Goal: Information Seeking & Learning: Check status

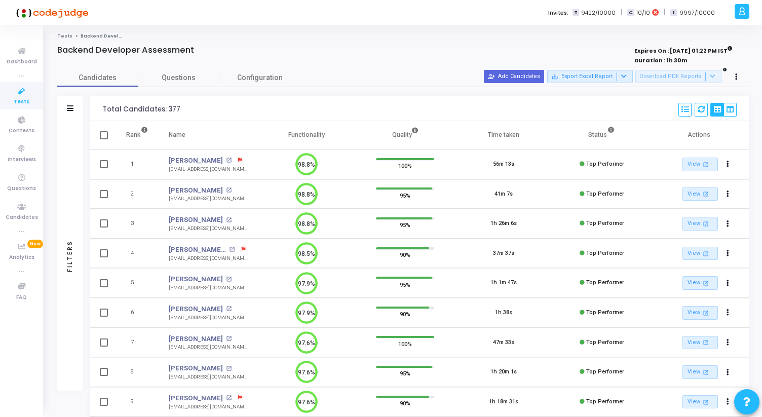
click at [28, 96] on icon at bounding box center [21, 91] width 21 height 13
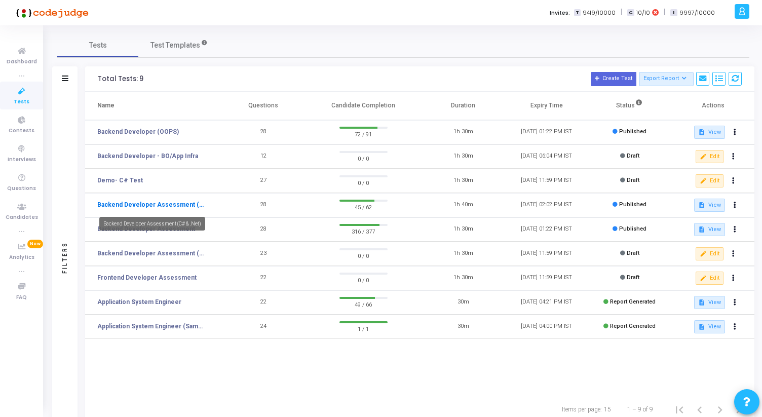
click at [178, 201] on link "Backend Developer Assessment (C# & .Net)" at bounding box center [151, 204] width 109 height 9
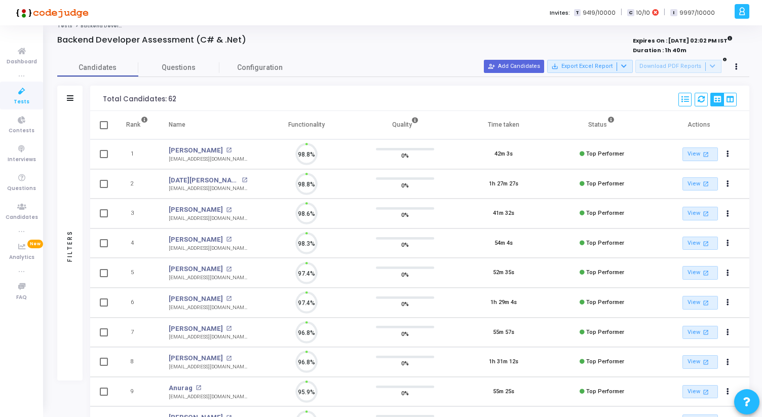
scroll to position [5, 5]
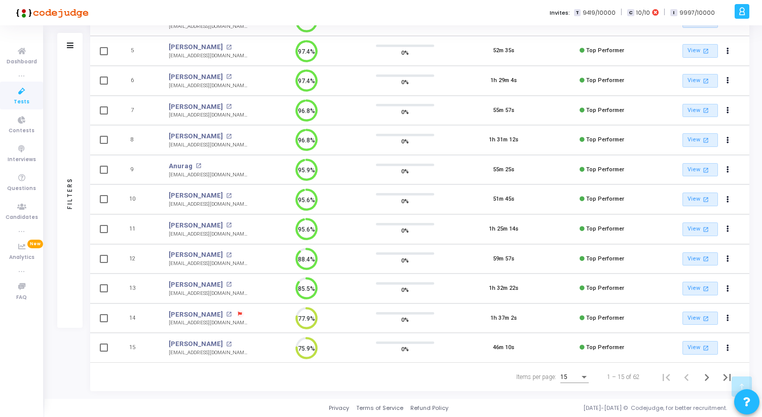
click at [580, 369] on div "15" at bounding box center [574, 374] width 28 height 17
click at [578, 369] on span "50" at bounding box center [575, 371] width 28 height 18
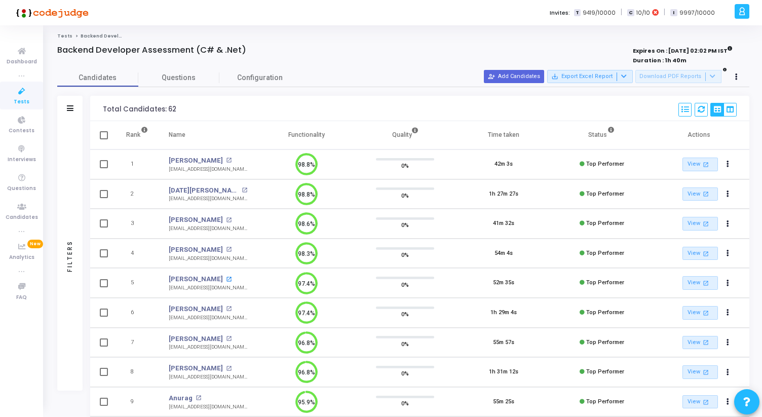
click at [228, 278] on mat-icon "open_in_new" at bounding box center [229, 280] width 6 height 6
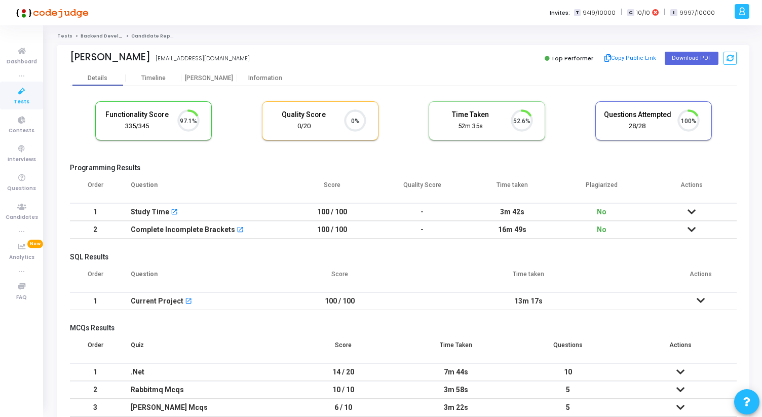
scroll to position [21, 26]
drag, startPoint x: 276, startPoint y: 55, endPoint x: 165, endPoint y: 57, distance: 110.9
click at [165, 57] on div "Sagar Khandelwal sagarkhandelwal2309@gmail.com sagarkhandelwal2309@gmail.com" at bounding box center [234, 58] width 328 height 15
copy div "[EMAIL_ADDRESS][DOMAIN_NAME]"
click at [156, 81] on div "Timeline" at bounding box center [153, 78] width 24 height 8
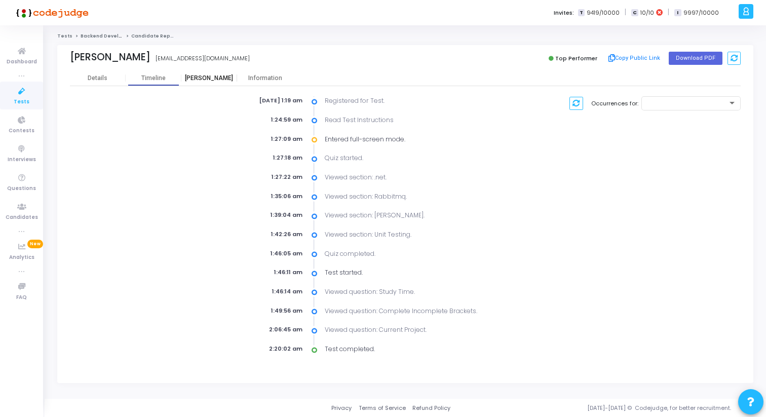
click at [220, 79] on div "Proctor" at bounding box center [209, 78] width 56 height 8
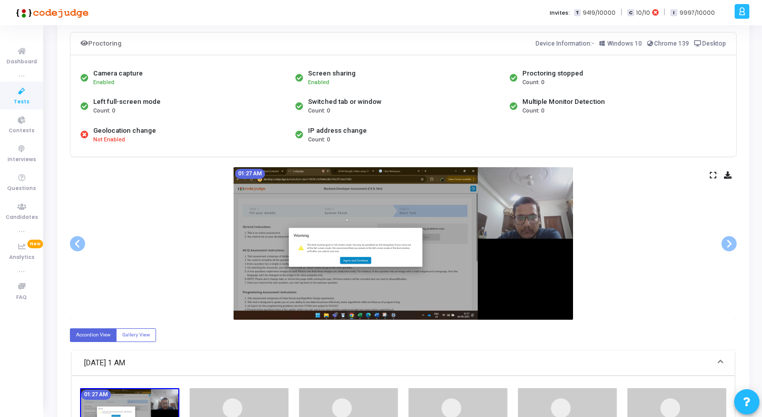
scroll to position [89, 0]
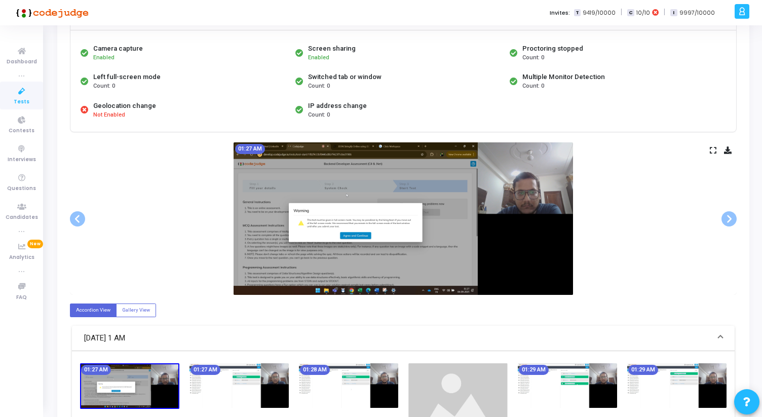
click at [711, 151] on icon at bounding box center [713, 150] width 7 height 6
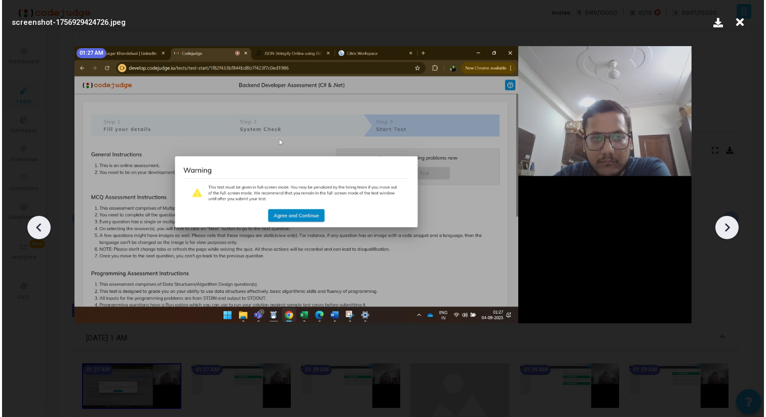
scroll to position [0, 0]
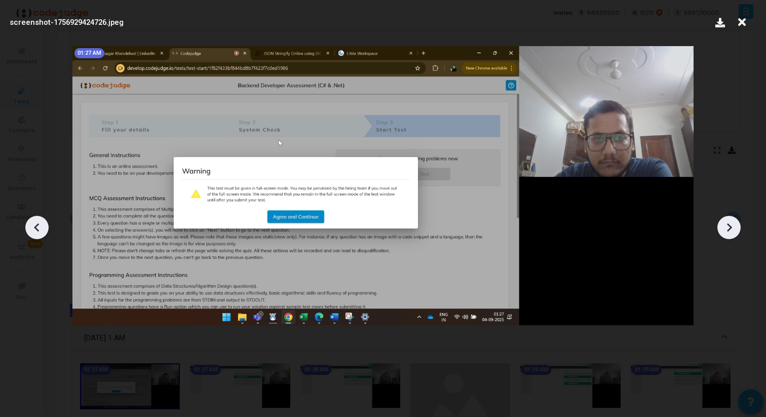
click at [729, 229] on icon at bounding box center [729, 227] width 5 height 9
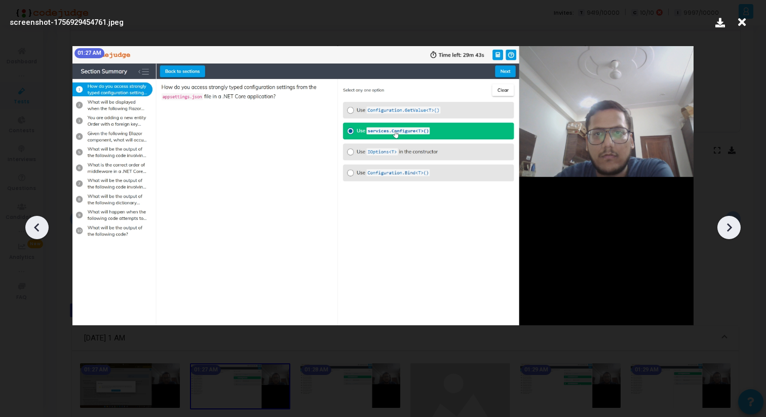
click at [729, 229] on icon at bounding box center [729, 227] width 5 height 9
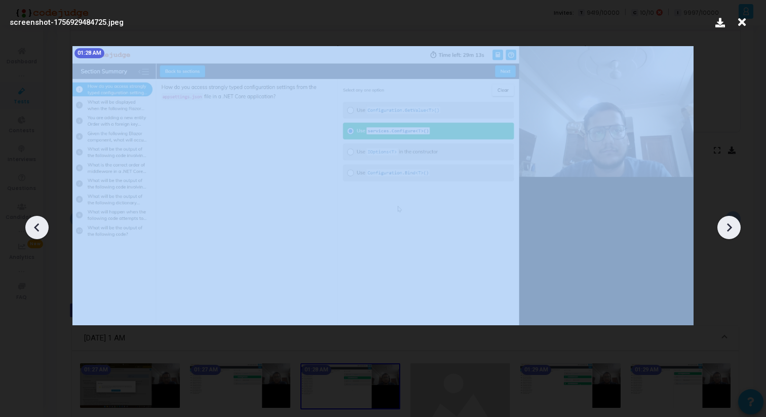
click at [729, 229] on icon at bounding box center [729, 227] width 5 height 9
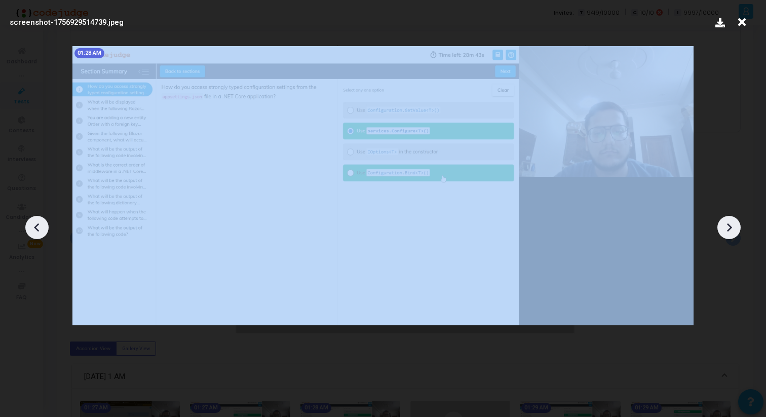
click at [729, 229] on icon at bounding box center [729, 227] width 5 height 9
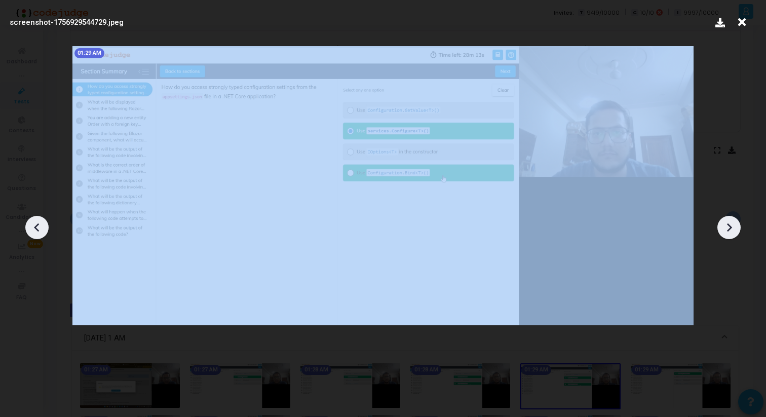
click at [729, 229] on icon at bounding box center [729, 227] width 5 height 9
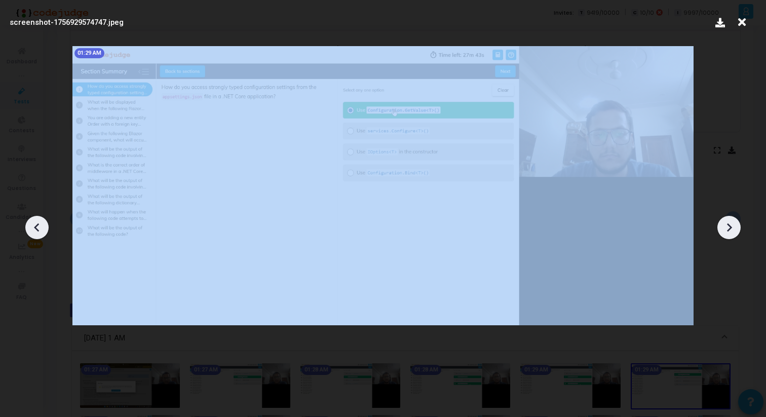
click at [729, 229] on icon at bounding box center [729, 227] width 5 height 9
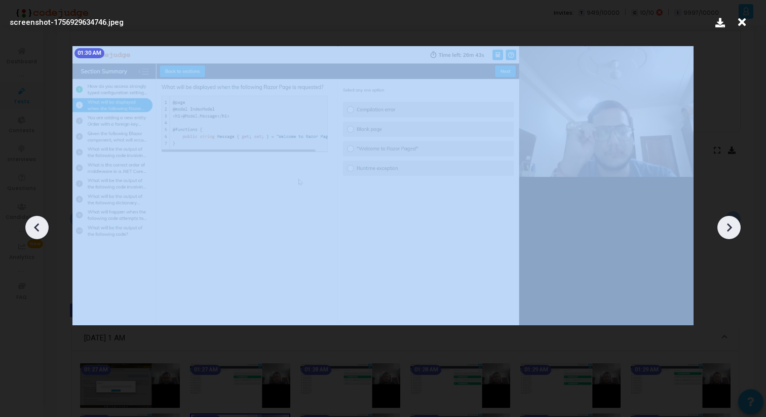
click at [729, 229] on icon at bounding box center [729, 227] width 5 height 9
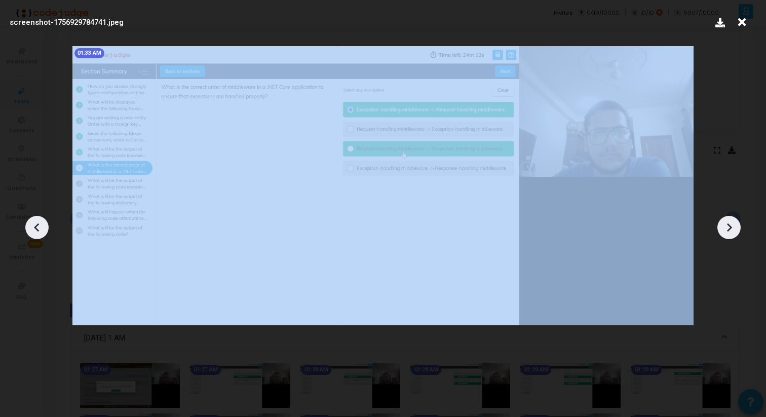
click at [729, 229] on icon at bounding box center [729, 227] width 5 height 9
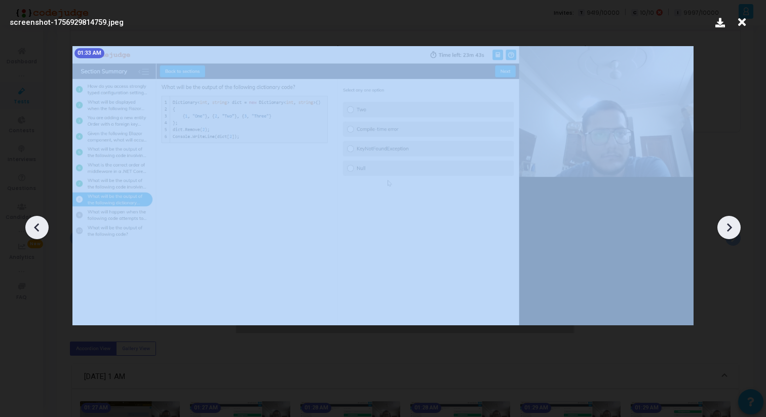
click at [729, 229] on icon at bounding box center [729, 227] width 5 height 9
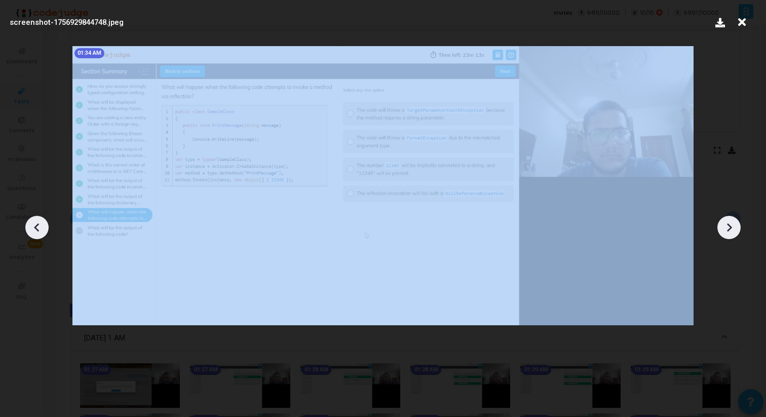
click at [729, 229] on icon at bounding box center [729, 227] width 5 height 9
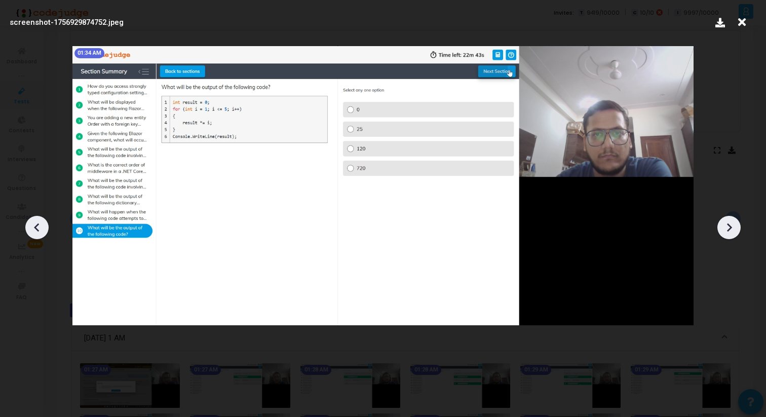
click at [718, 178] on div at bounding box center [383, 223] width 766 height 386
click at [746, 27] on icon at bounding box center [742, 22] width 16 height 19
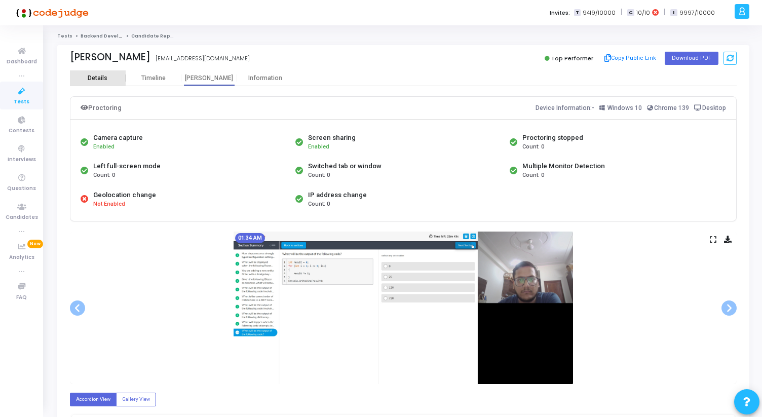
click at [97, 77] on div "Details" at bounding box center [98, 78] width 20 height 8
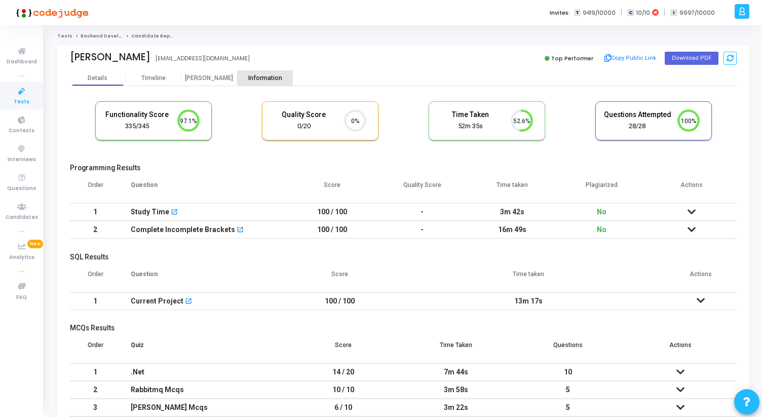
click at [265, 80] on div "Information" at bounding box center [265, 78] width 56 height 8
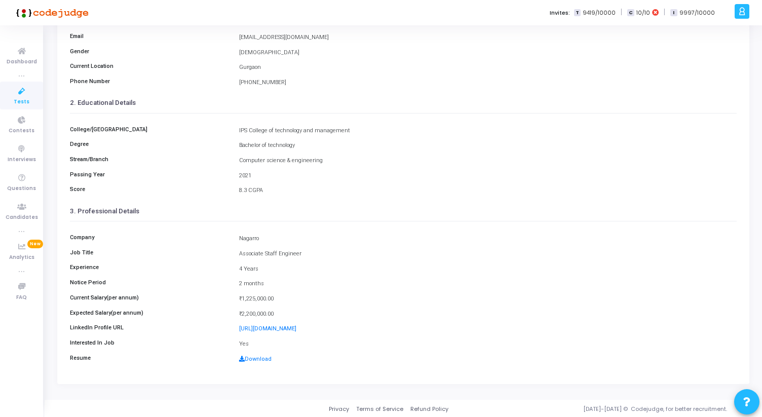
scroll to position [113, 0]
click at [261, 358] on link "Download" at bounding box center [255, 357] width 32 height 7
